Goal: Task Accomplishment & Management: Manage account settings

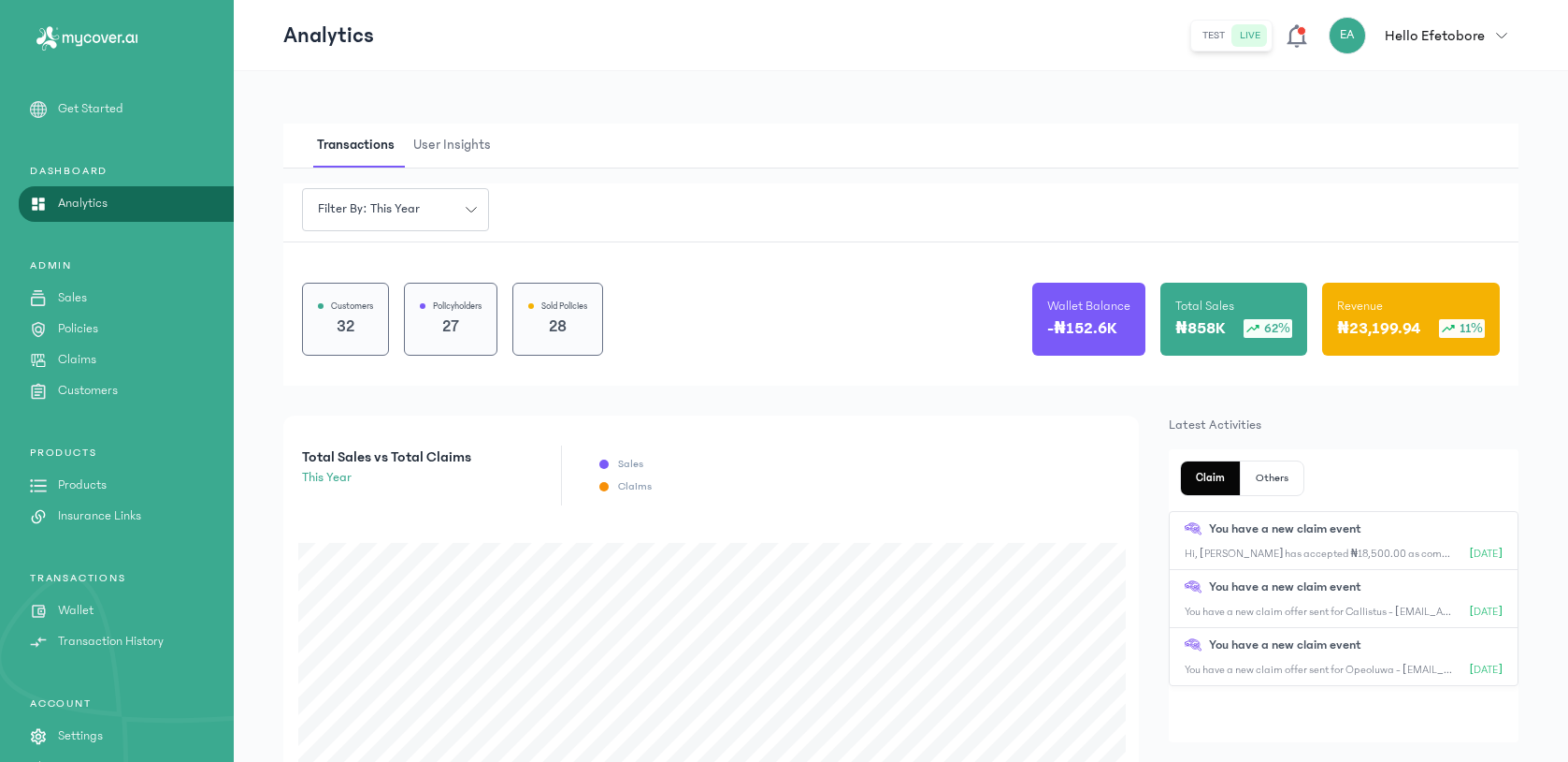
click at [64, 354] on p "Claims" at bounding box center [77, 360] width 38 height 19
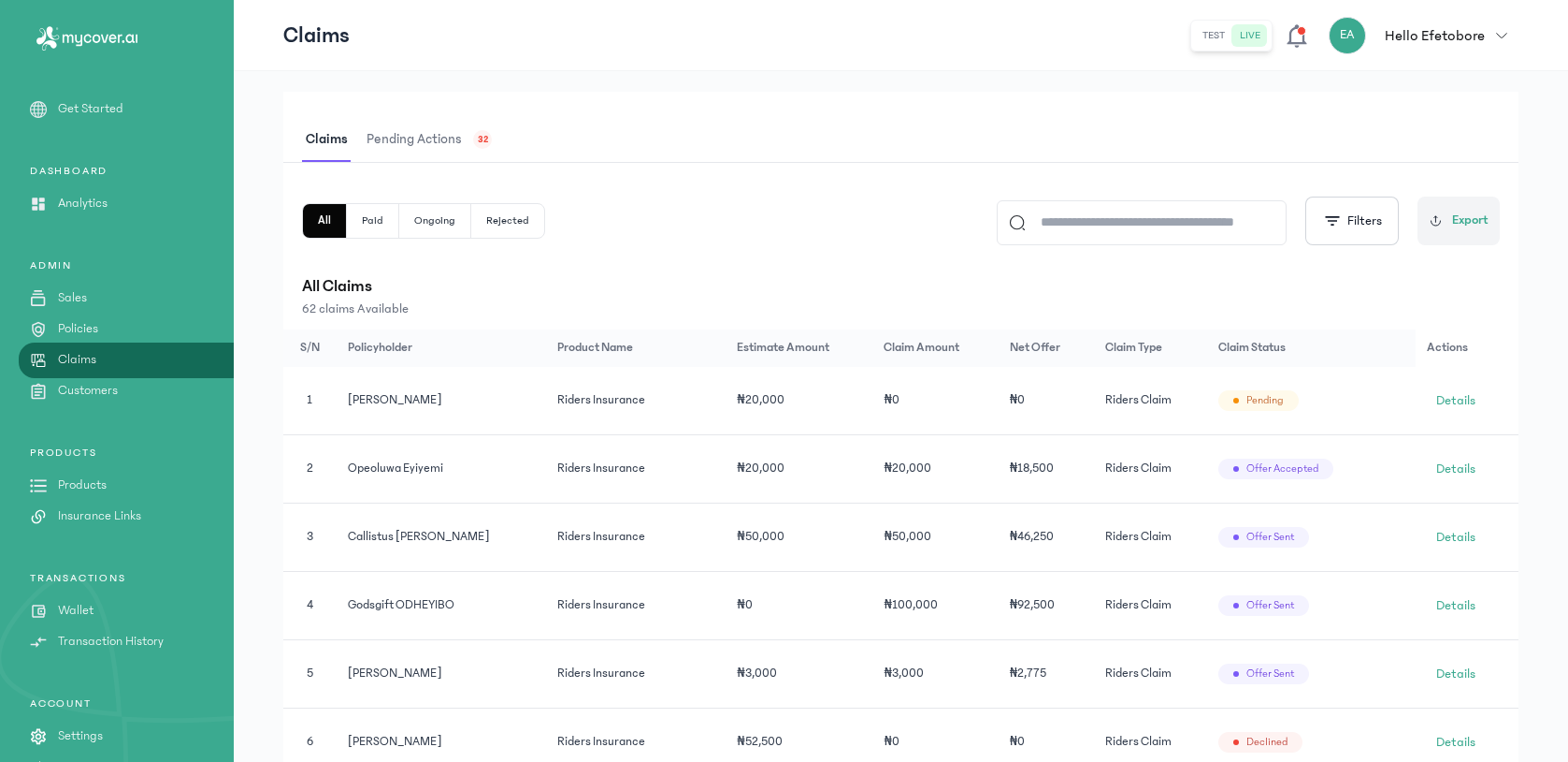
scroll to position [320, 0]
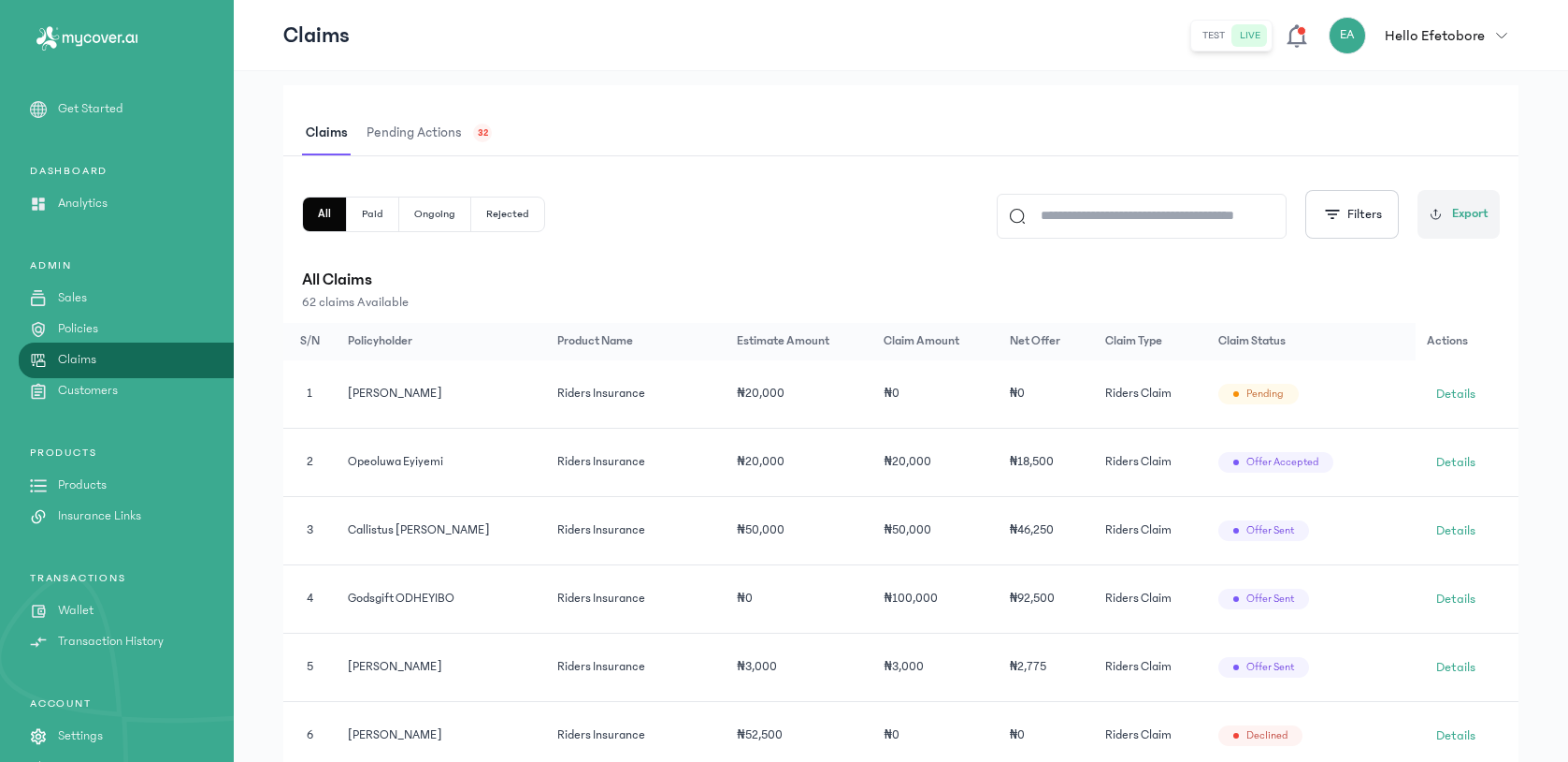
click at [427, 131] on span "Pending actions" at bounding box center [415, 133] width 103 height 44
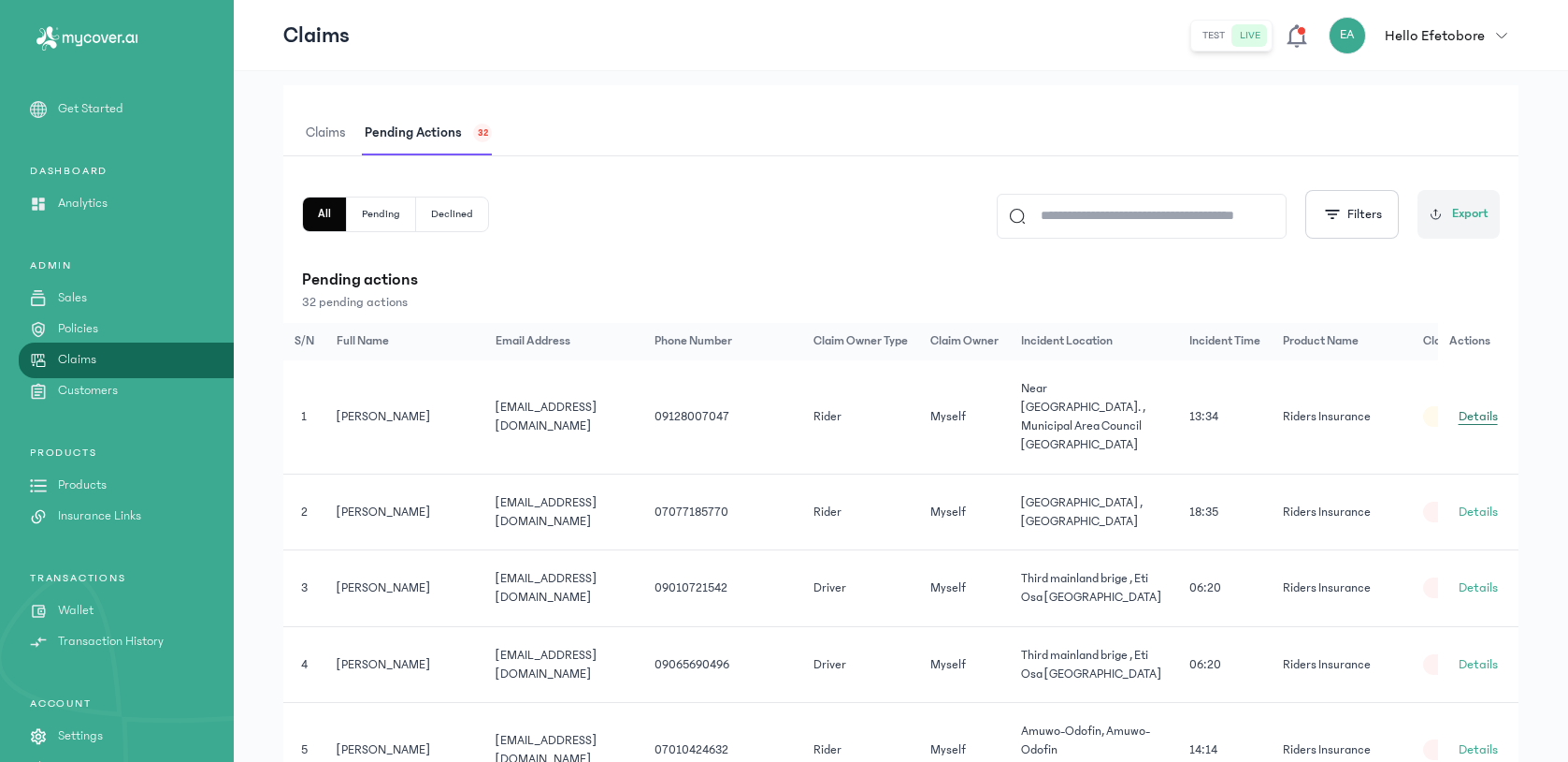
click at [1472, 415] on span "Details" at bounding box center [1478, 416] width 39 height 19
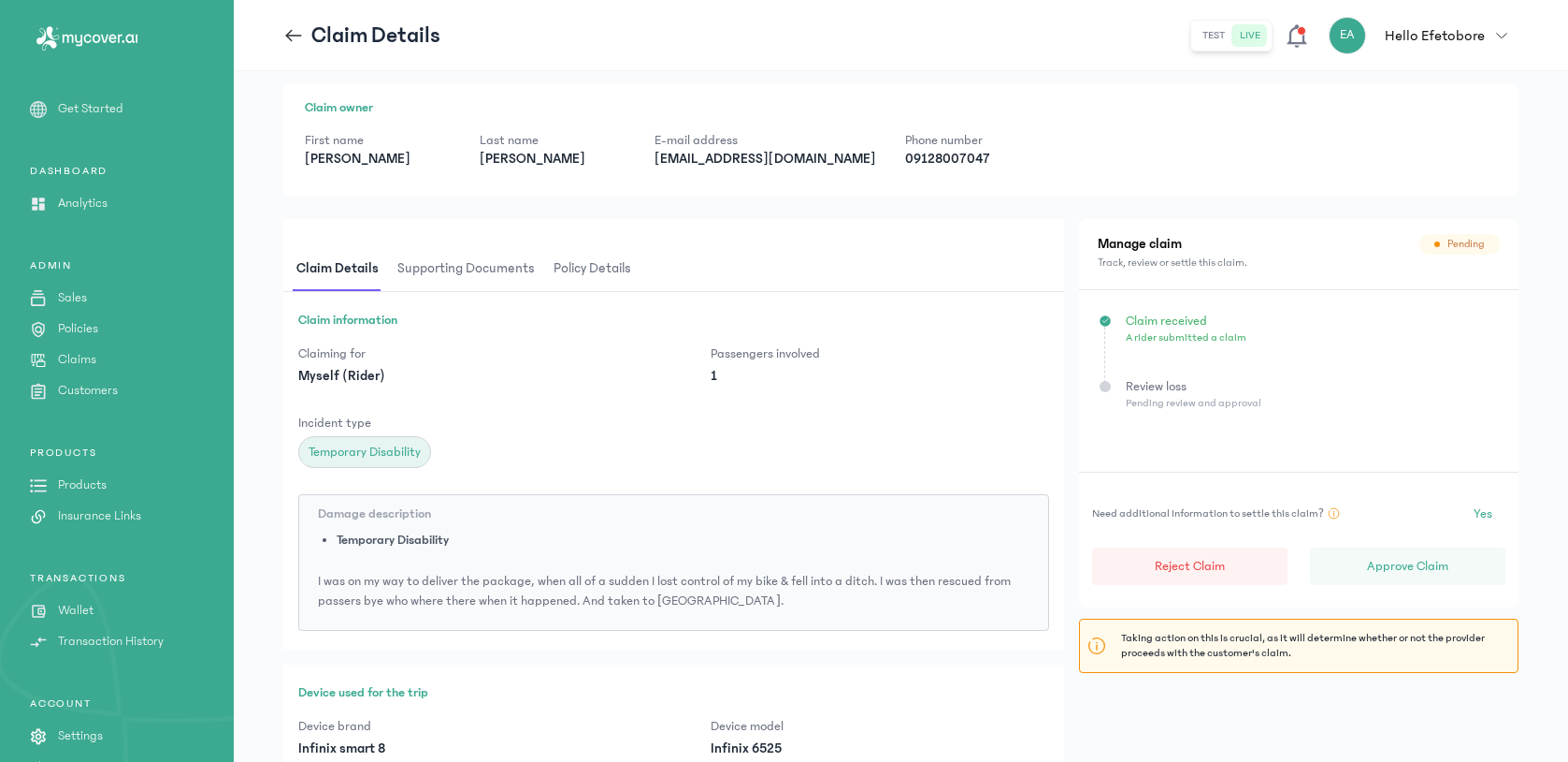
scroll to position [27, 0]
click at [781, 158] on p "[EMAIL_ADDRESS][DOMAIN_NAME]" at bounding box center [765, 157] width 221 height 19
copy p "[EMAIL_ADDRESS][DOMAIN_NAME]"
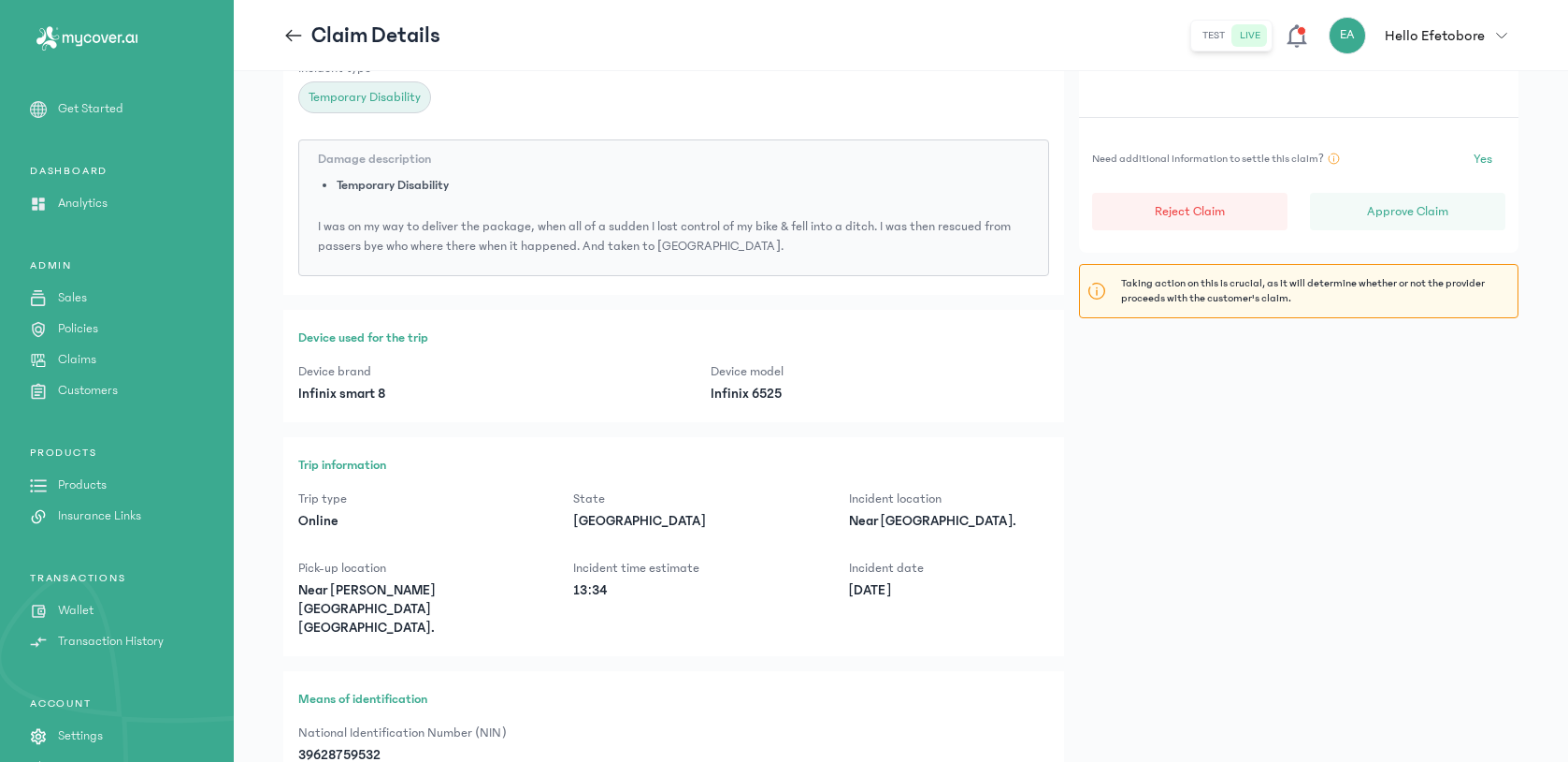
scroll to position [0, 0]
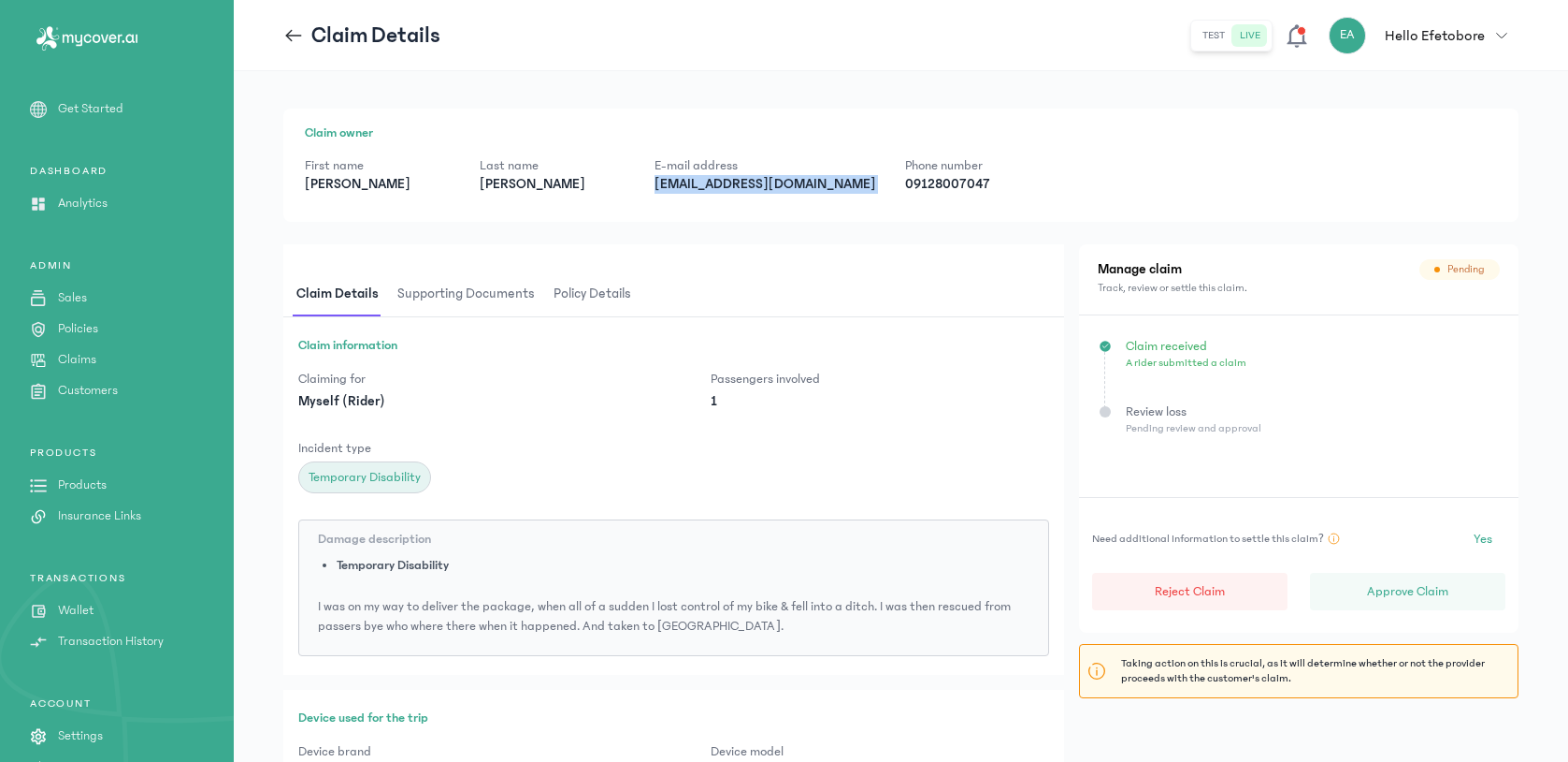
click at [473, 312] on span "Supporting documents" at bounding box center [466, 293] width 145 height 44
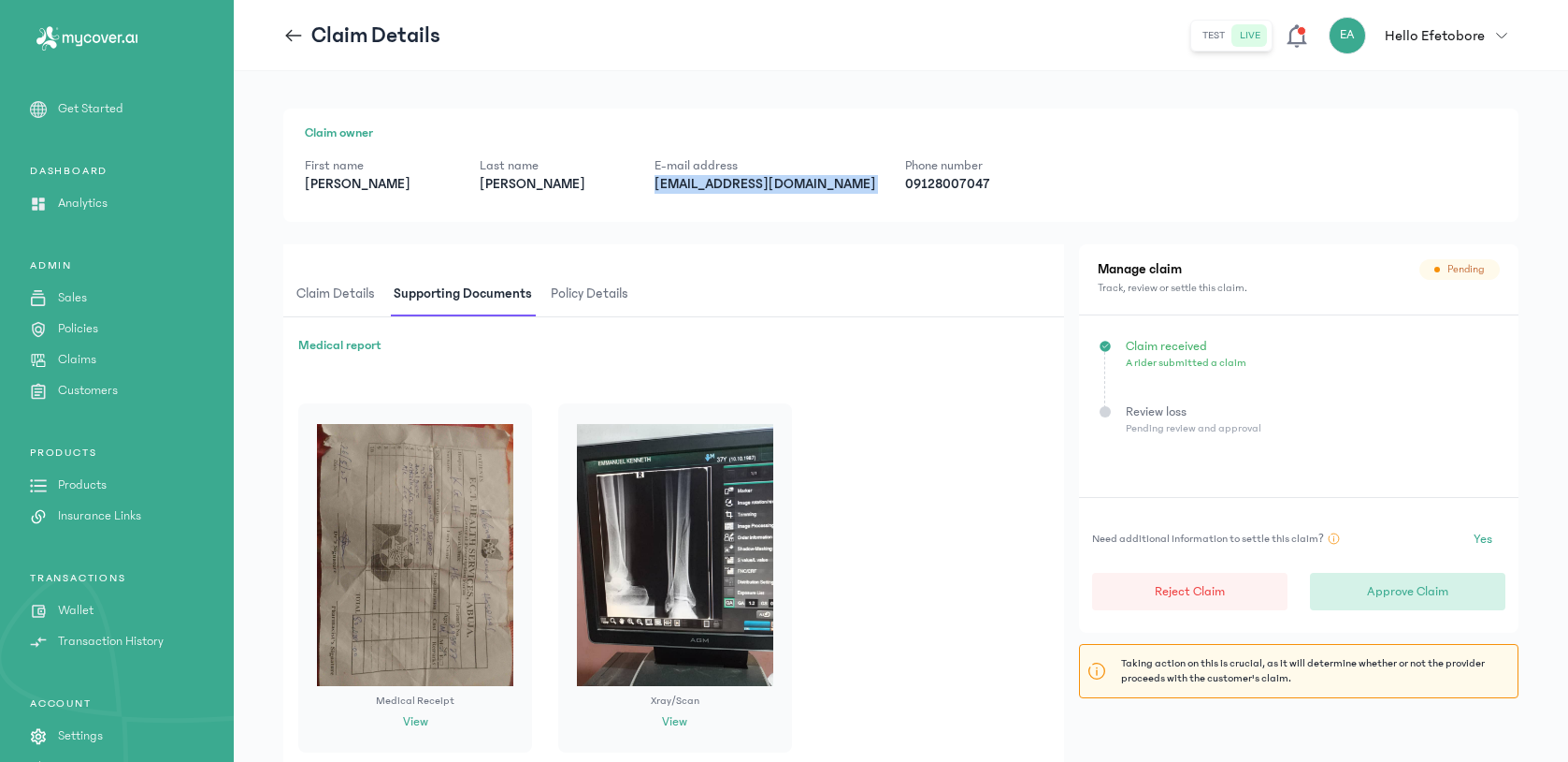
click at [1392, 602] on button "Approve Claim" at bounding box center [1407, 591] width 196 height 37
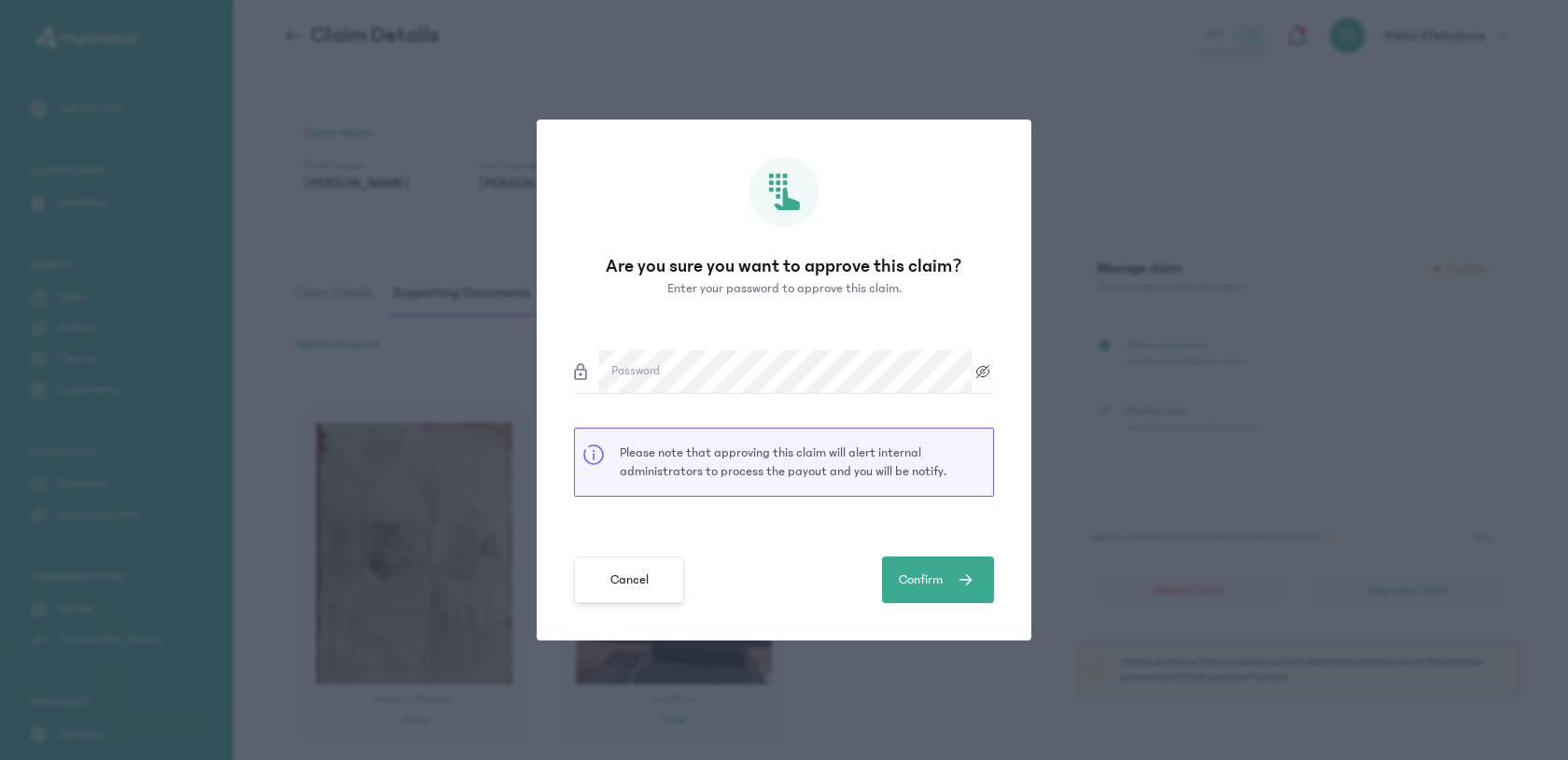
click at [661, 583] on button "Cancel" at bounding box center [629, 579] width 110 height 47
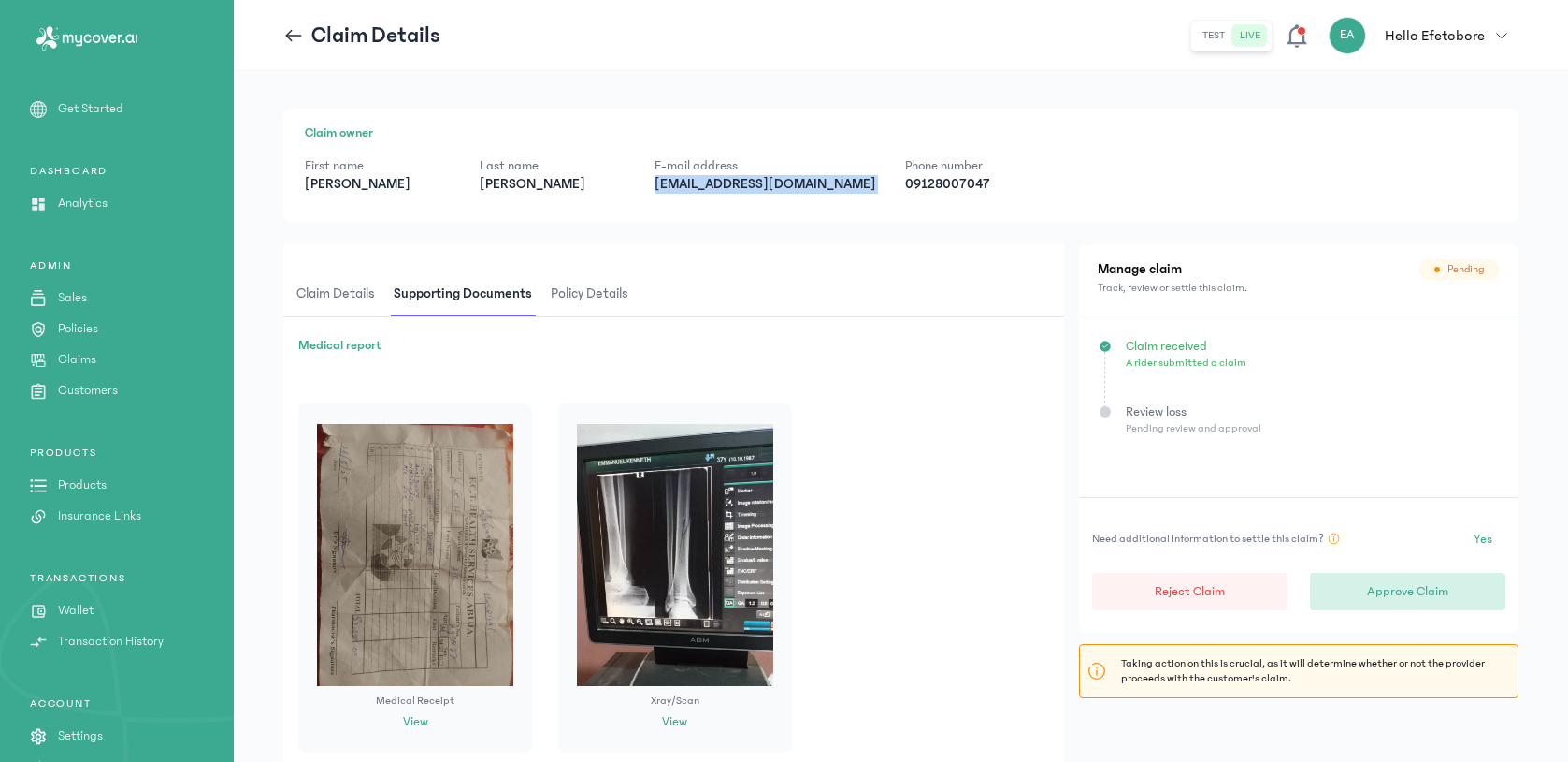
click at [1378, 591] on p "Approve Claim" at bounding box center [1408, 591] width 82 height 19
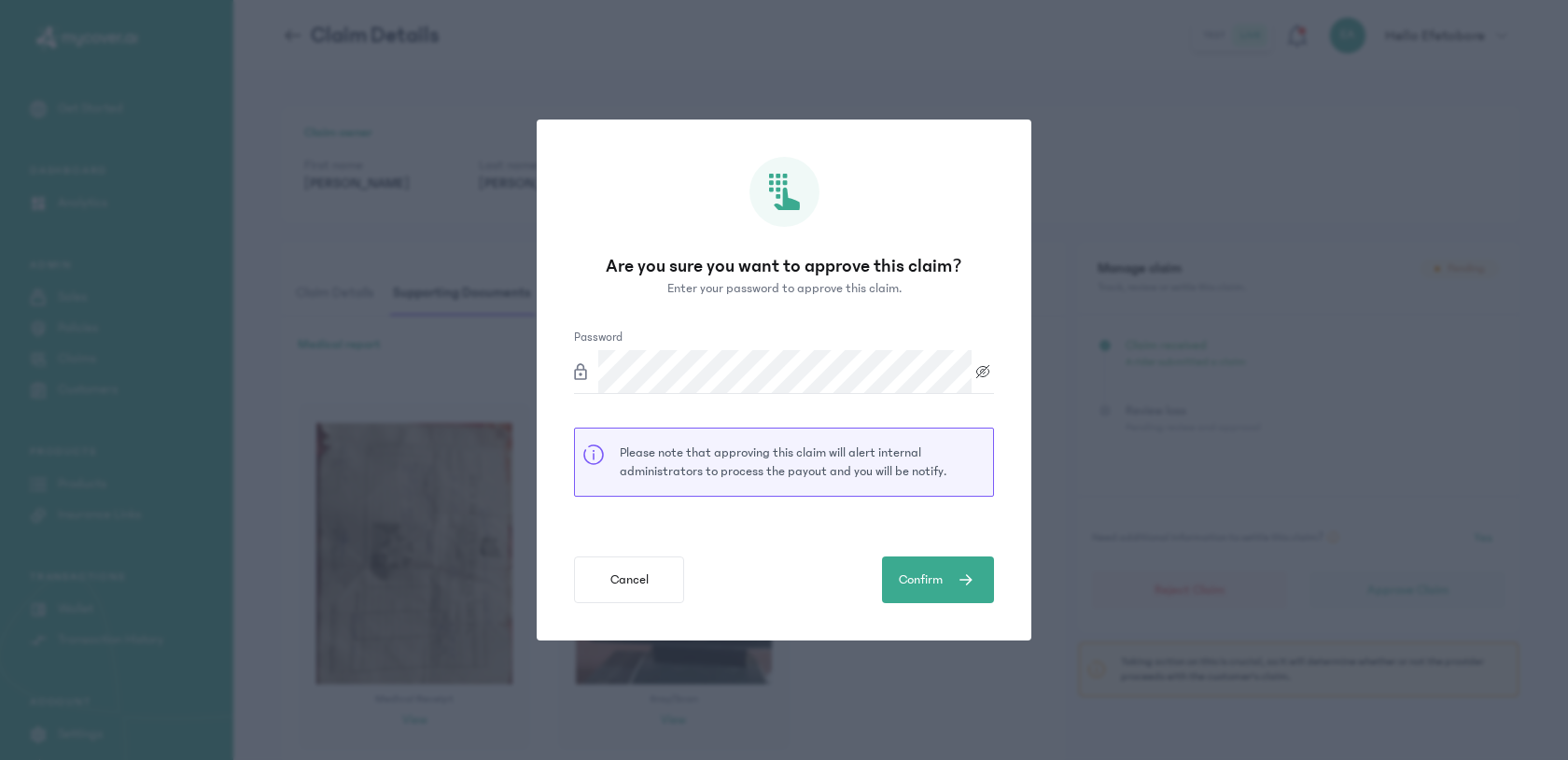
click at [882, 556] on button "Confirm" at bounding box center [937, 579] width 112 height 47
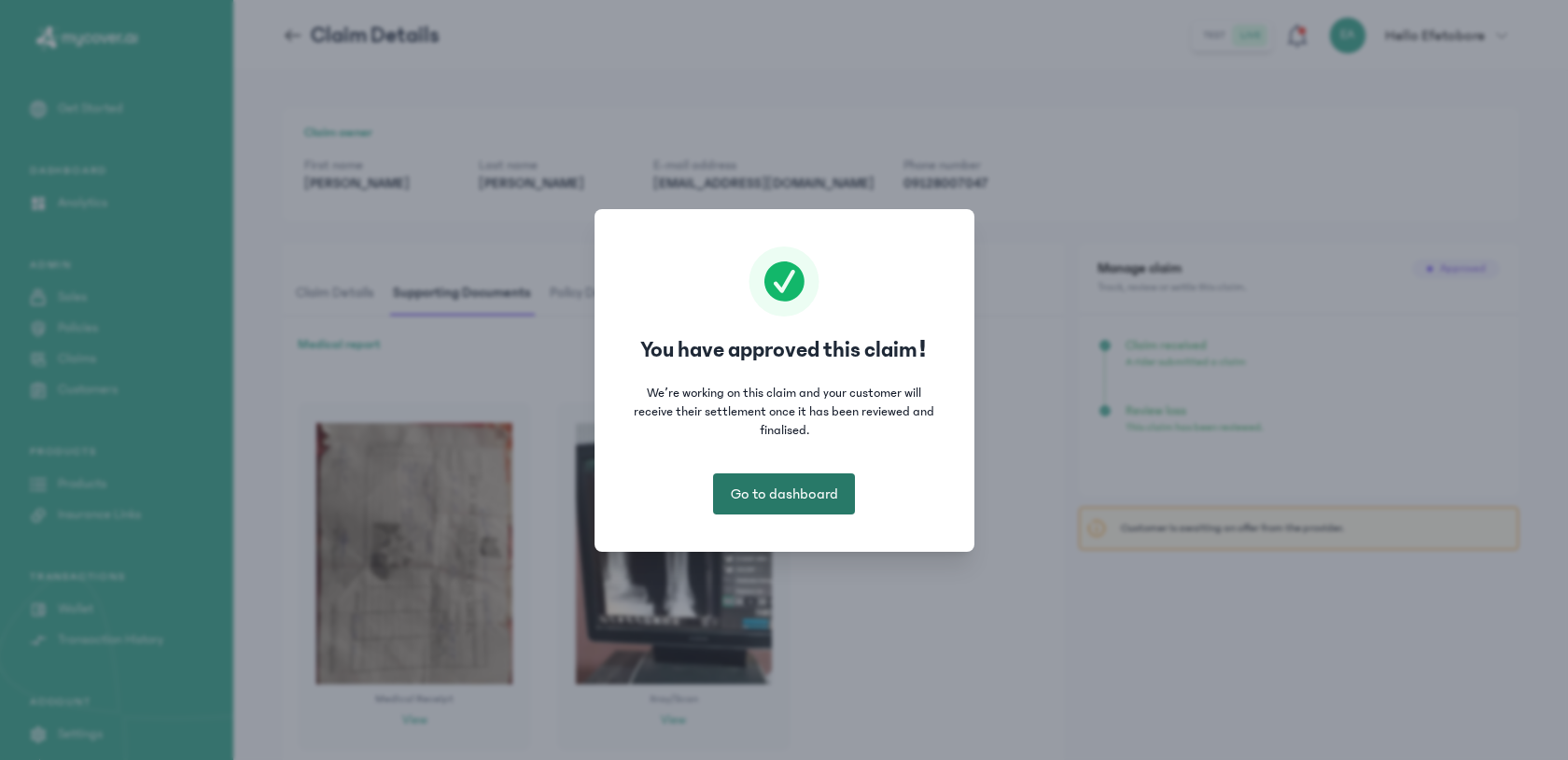
click at [843, 492] on button "Go to dashboard" at bounding box center [784, 494] width 142 height 41
